Goal: Obtain resource: Obtain resource

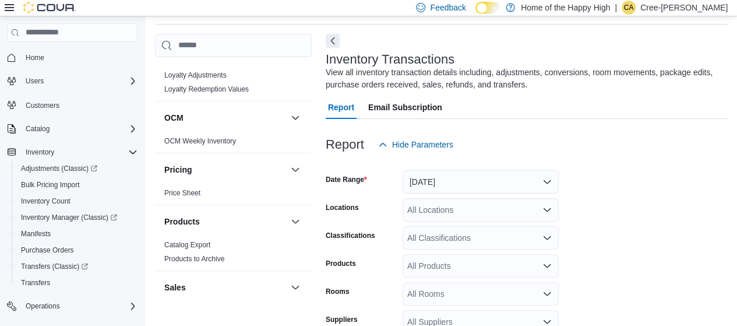
scroll to position [641, 0]
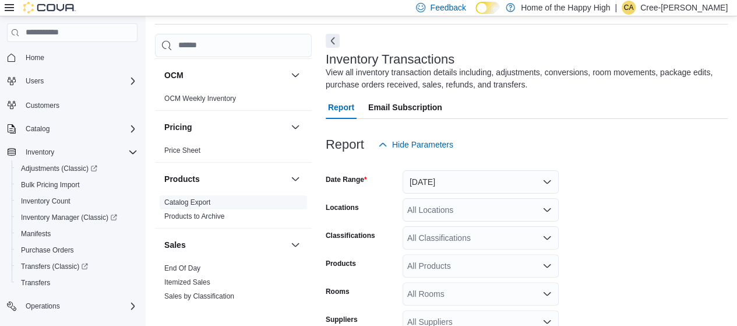
click at [198, 202] on link "Catalog Export" at bounding box center [187, 202] width 46 height 8
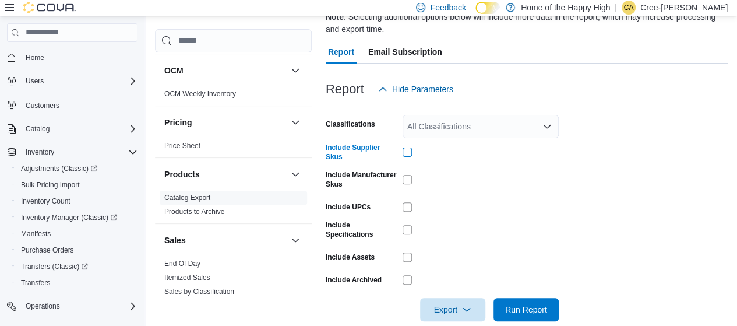
scroll to position [137, 0]
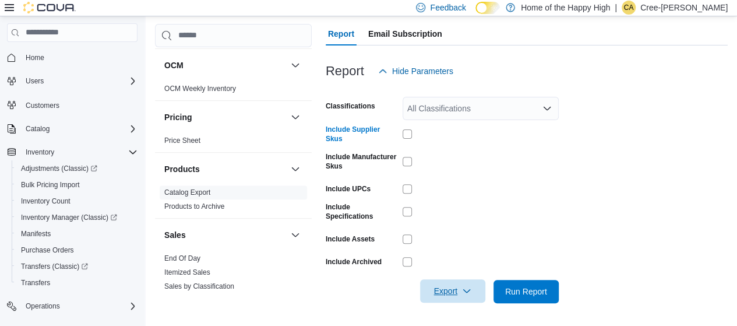
click at [465, 285] on span "Export" at bounding box center [452, 290] width 51 height 23
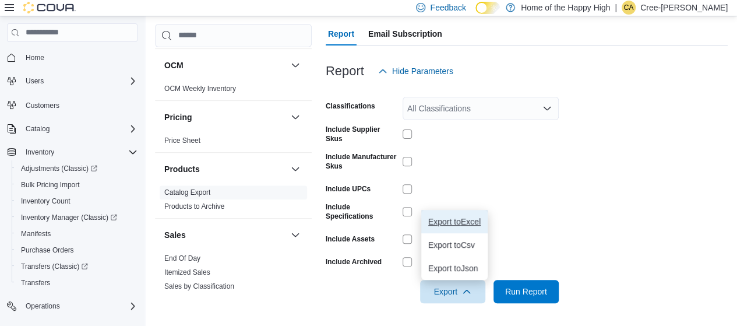
drag, startPoint x: 462, startPoint y: 221, endPoint x: 419, endPoint y: 279, distance: 72.1
click at [462, 221] on span "Export to Excel" at bounding box center [454, 221] width 52 height 9
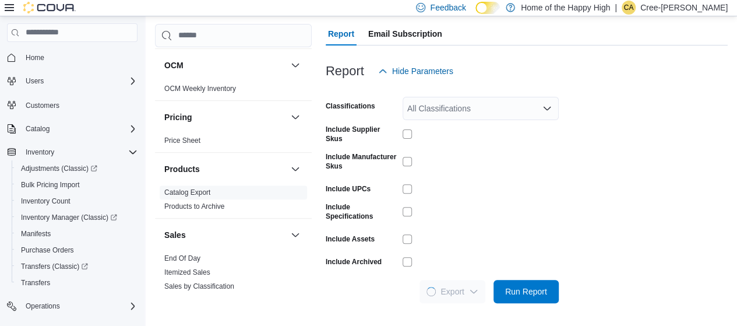
click at [619, 187] on form "Classifications All Classifications Include Supplier Skus Include Manufacturer …" at bounding box center [527, 193] width 402 height 220
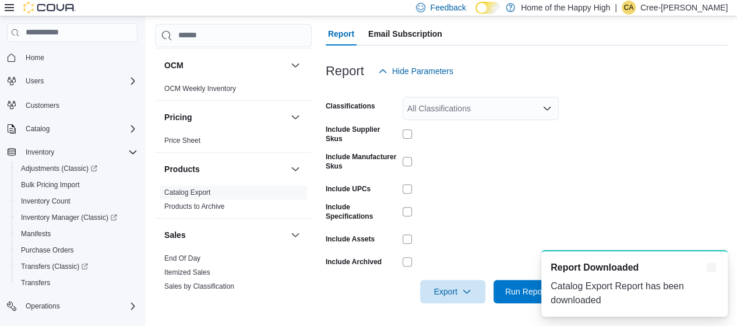
scroll to position [0, 0]
